Goal: Information Seeking & Learning: Understand process/instructions

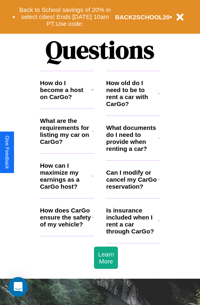
scroll to position [997, 0]
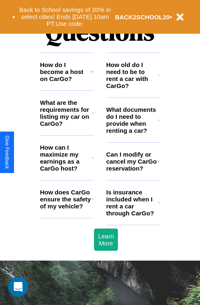
click at [67, 171] on h3 "How can I maximize my earnings as a CarGo host?" at bounding box center [65, 158] width 51 height 28
click at [67, 82] on h3 "How do I become a host on CarGo?" at bounding box center [65, 71] width 51 height 21
click at [92, 75] on icon at bounding box center [92, 71] width 3 height 7
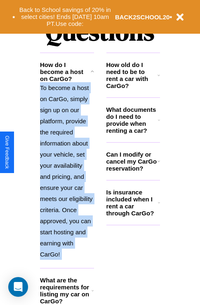
click at [67, 174] on p "To become a host on CarGo, simply sign up on our platform, provide the required…" at bounding box center [67, 171] width 54 height 178
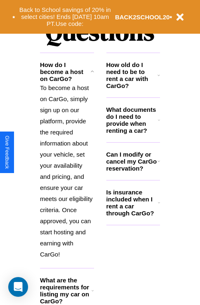
click at [67, 296] on h3 "What are the requirements for listing my car on CarGo?" at bounding box center [65, 291] width 51 height 28
